Goal: Task Accomplishment & Management: Manage account settings

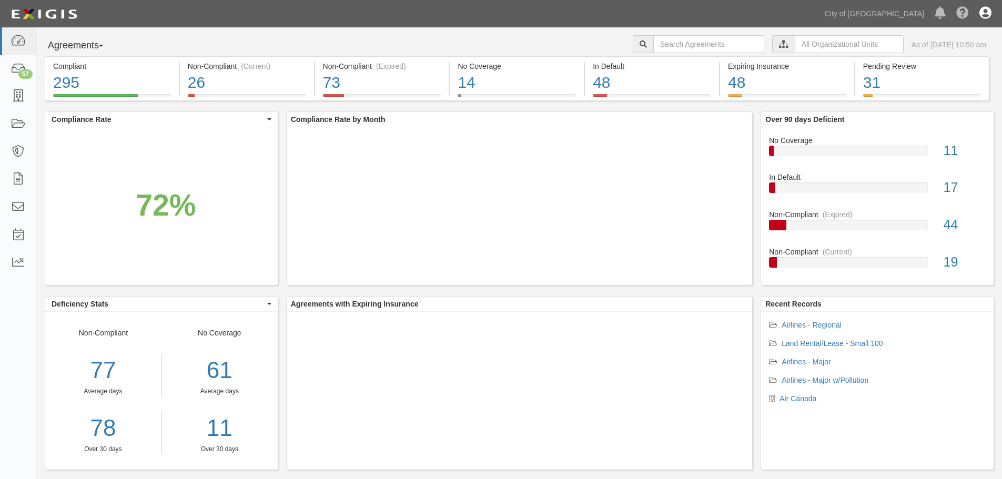
click at [981, 13] on icon at bounding box center [985, 13] width 12 height 13
click at [925, 39] on link "Account" at bounding box center [954, 40] width 83 height 21
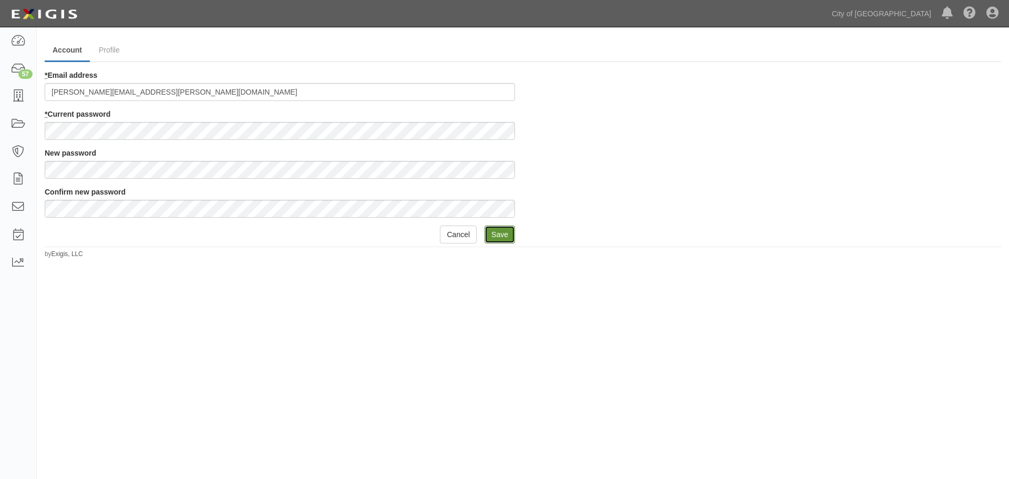
click at [502, 236] on input "Save" at bounding box center [500, 235] width 30 height 18
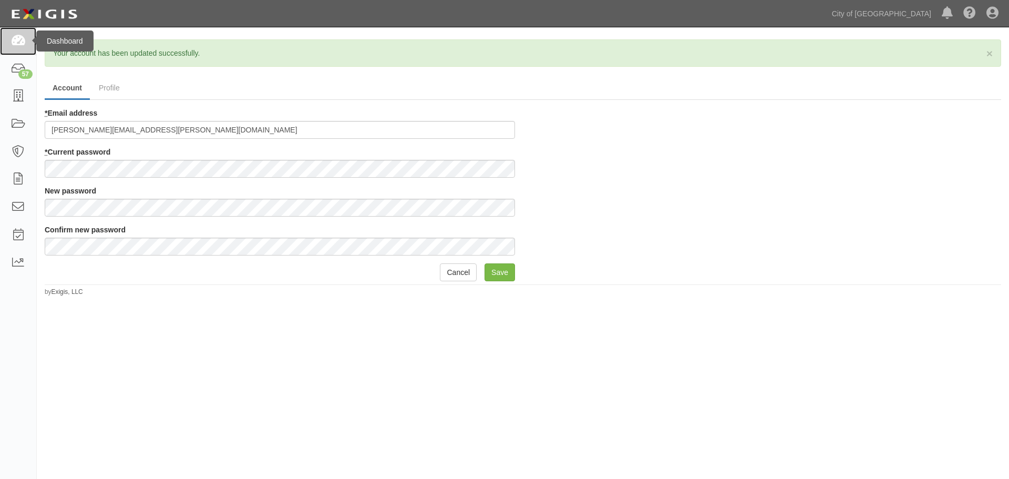
click at [17, 46] on icon at bounding box center [18, 41] width 15 height 12
